Goal: Transaction & Acquisition: Book appointment/travel/reservation

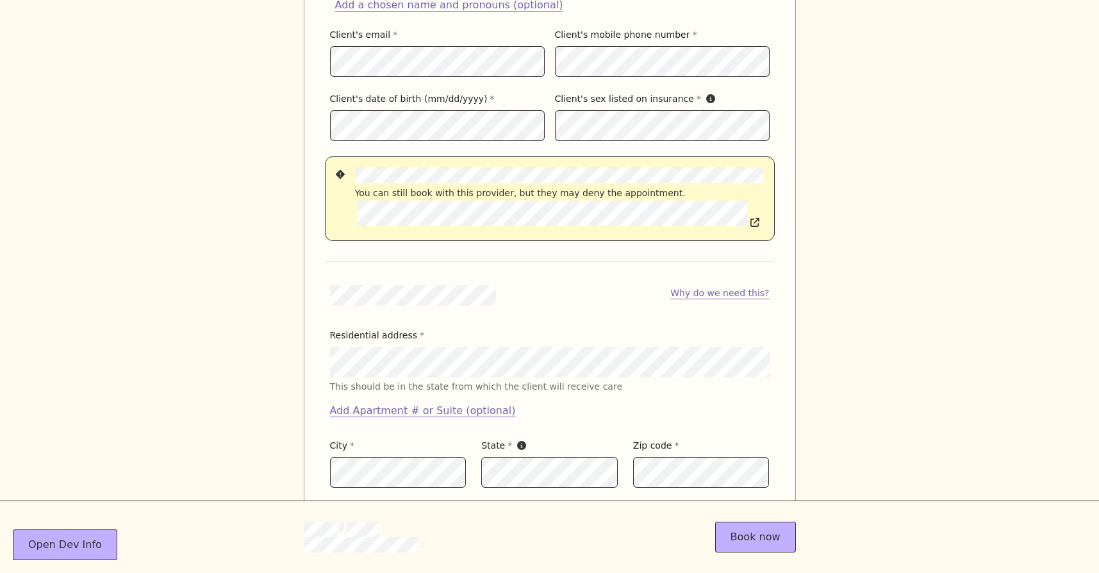
scroll to position [1256, 0]
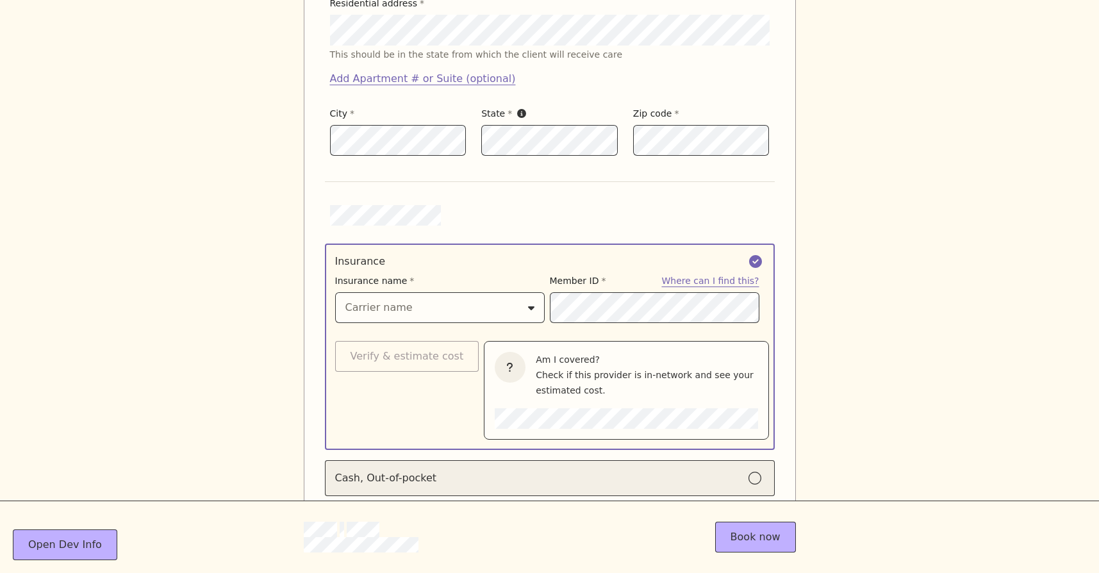
click at [477, 470] on div "Cash, Out-of-pocket" at bounding box center [549, 477] width 429 height 15
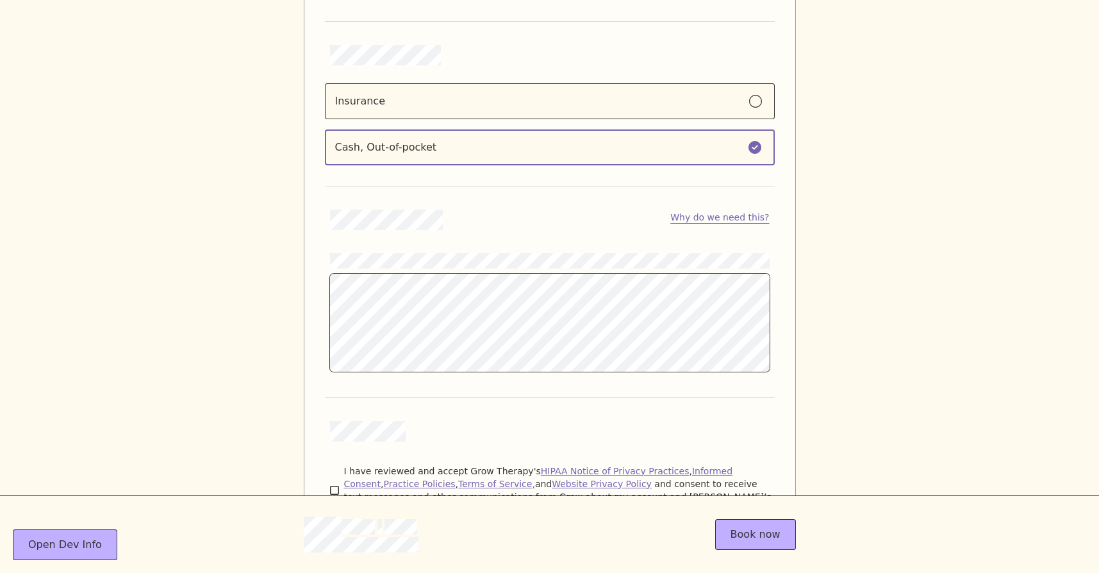
scroll to position [1480, 0]
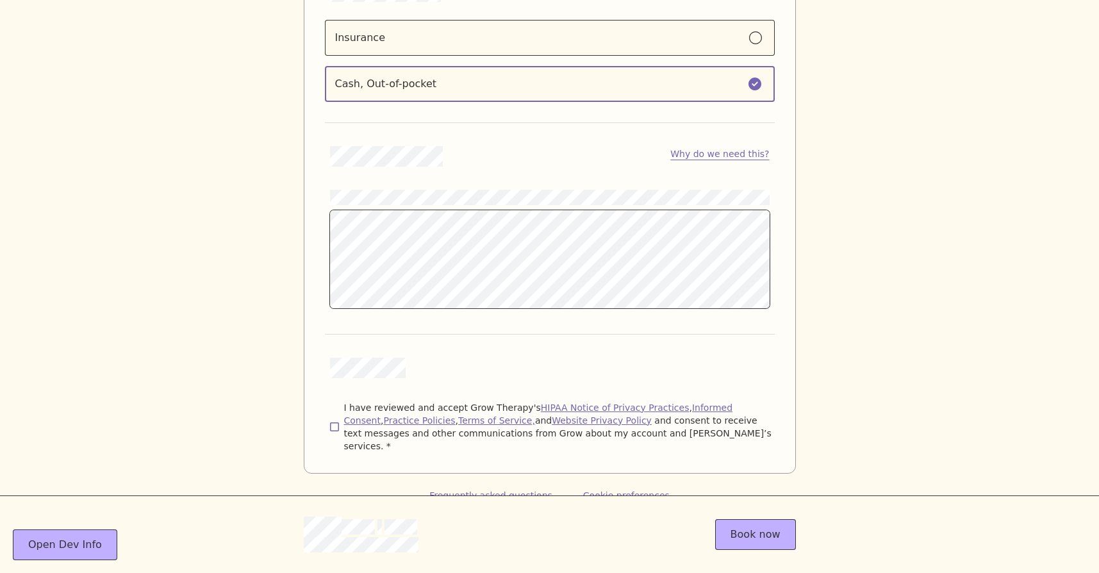
click at [336, 422] on icon at bounding box center [334, 427] width 9 height 10
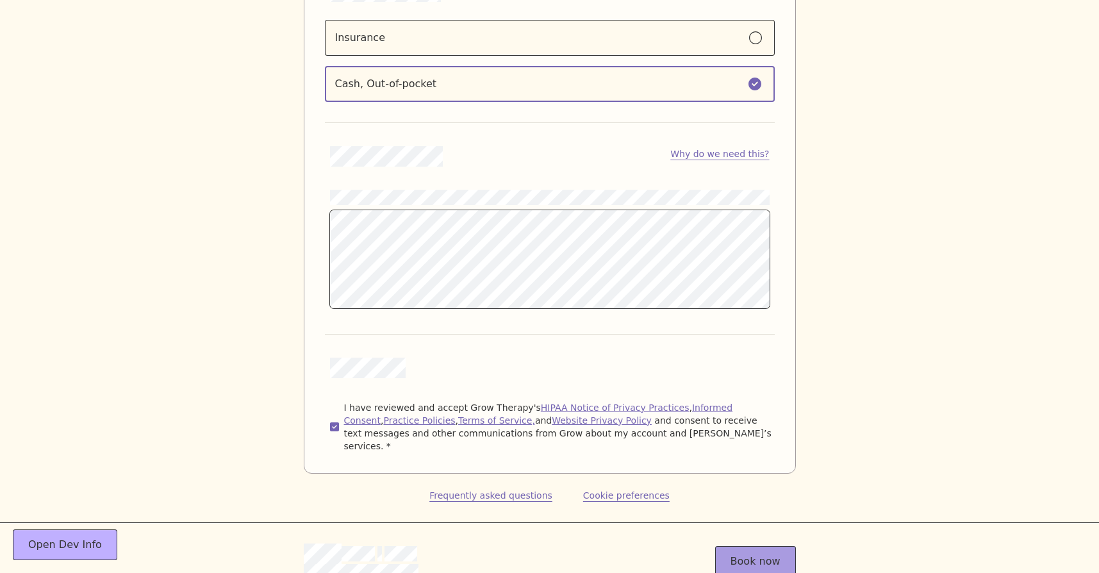
click at [740, 546] on button "Book now" at bounding box center [755, 561] width 81 height 31
